Goal: Book appointment/travel/reservation

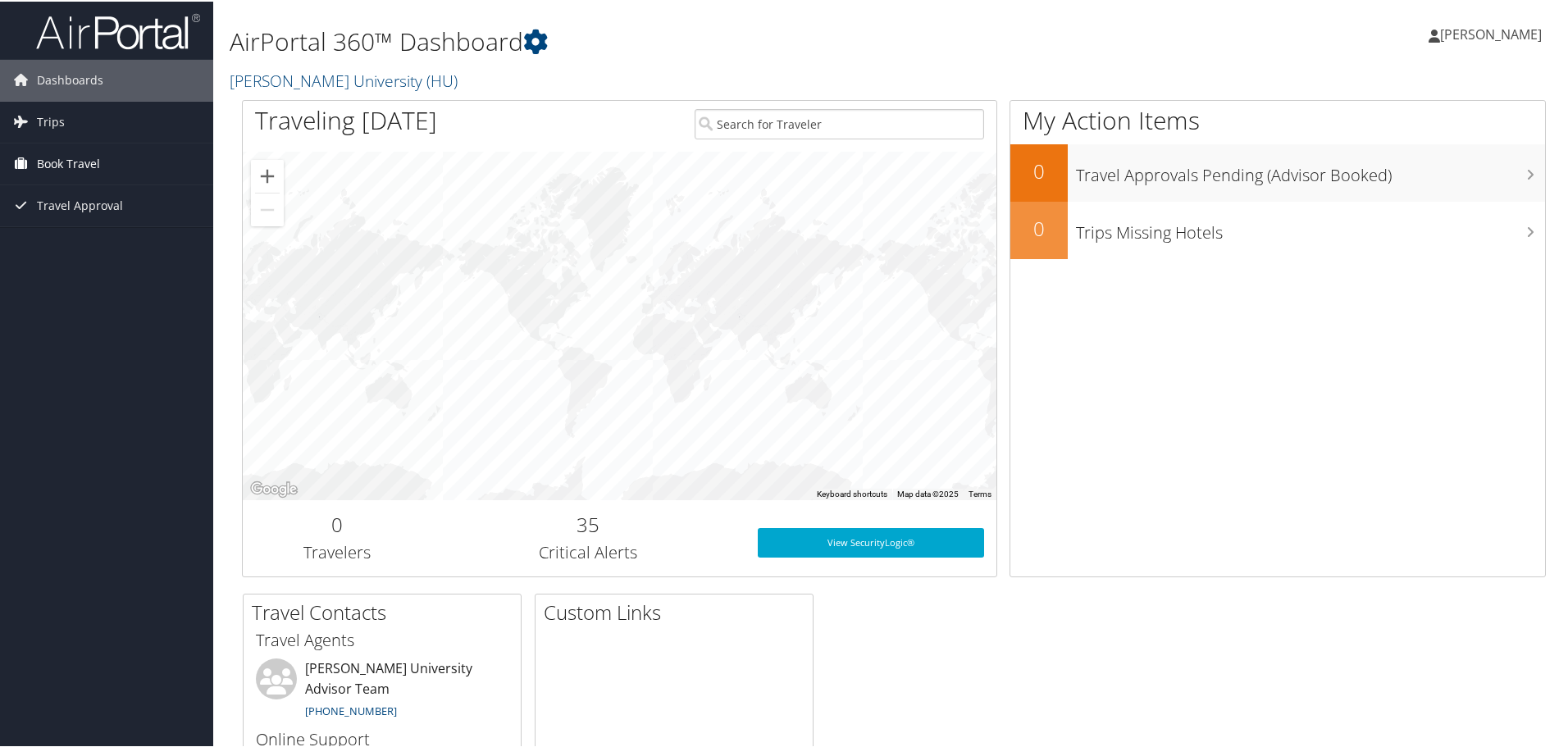
click at [77, 163] on span "Book Travel" at bounding box center [68, 163] width 63 height 41
click at [82, 214] on link "Book/Manage Online Trips" at bounding box center [107, 220] width 213 height 25
